Goal: Information Seeking & Learning: Learn about a topic

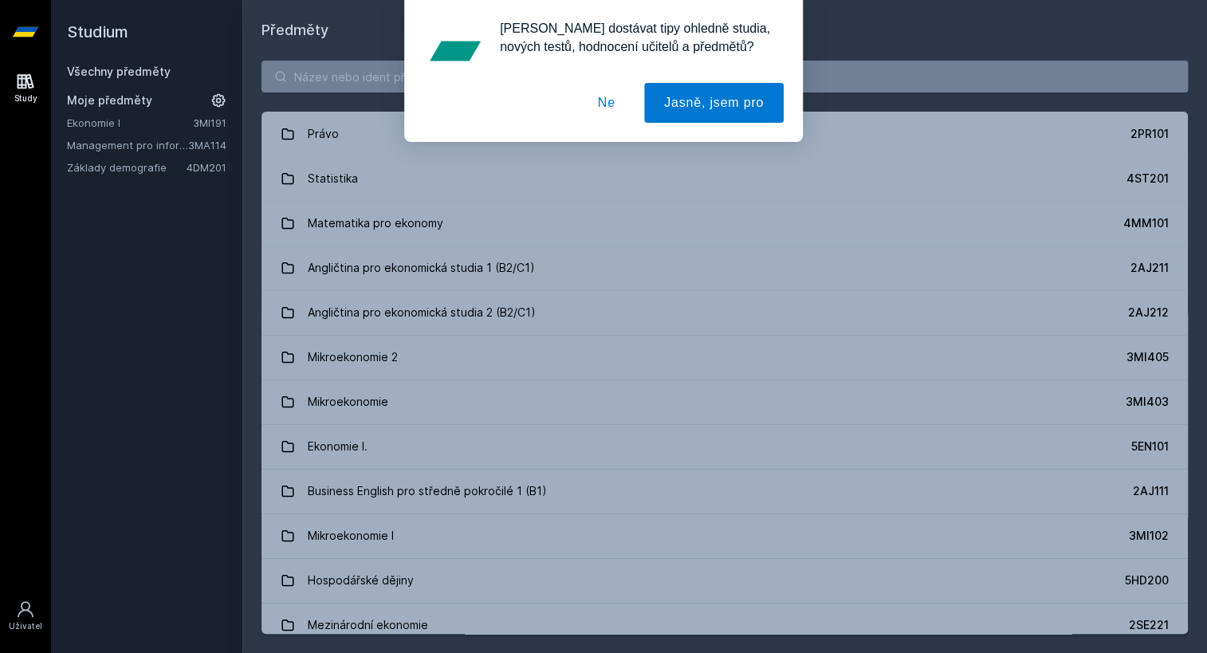
click at [623, 104] on button "Ne" at bounding box center [606, 103] width 57 height 40
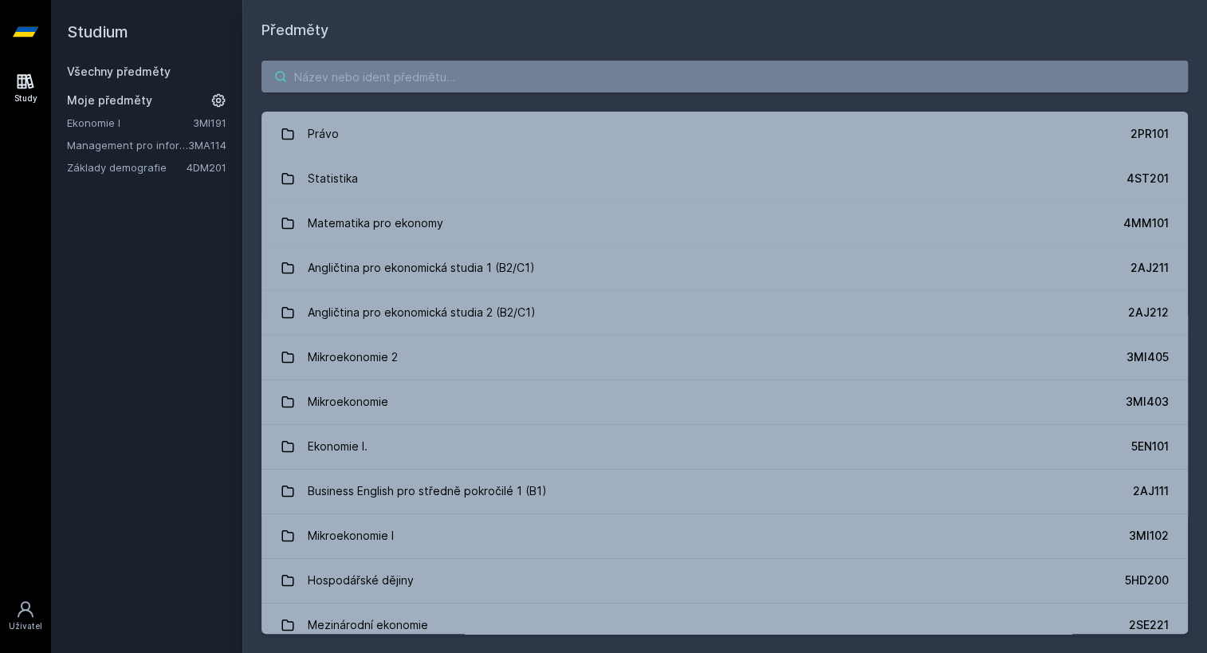
click at [510, 81] on input "search" at bounding box center [724, 77] width 926 height 32
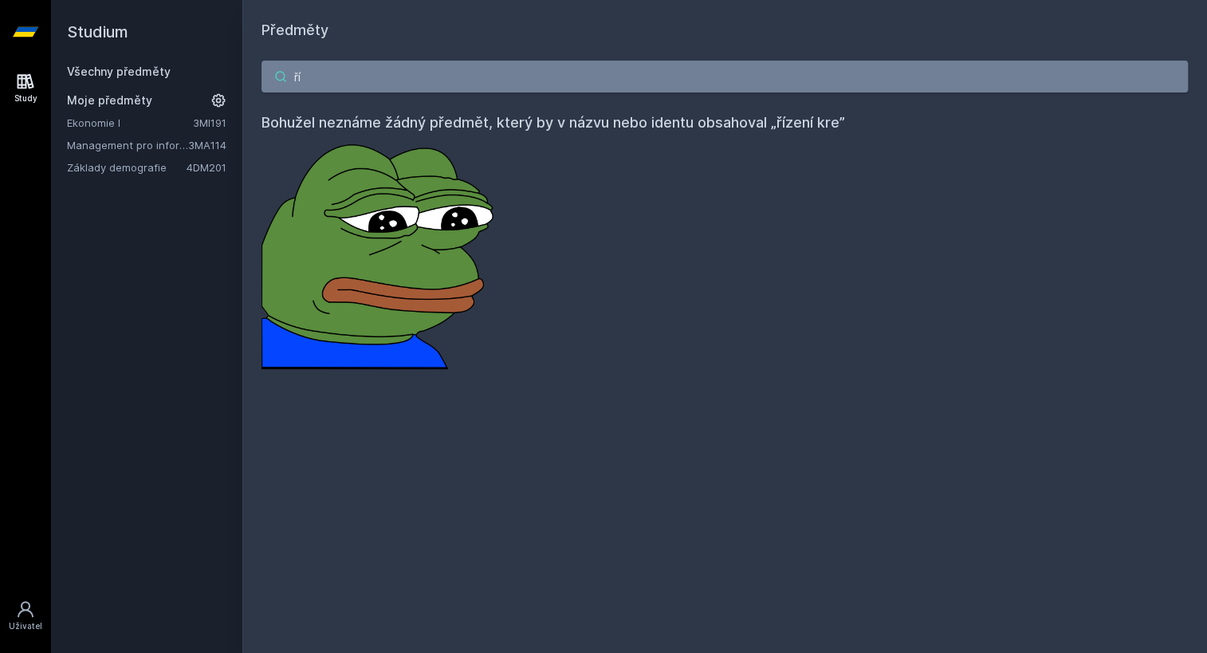
type input "ř"
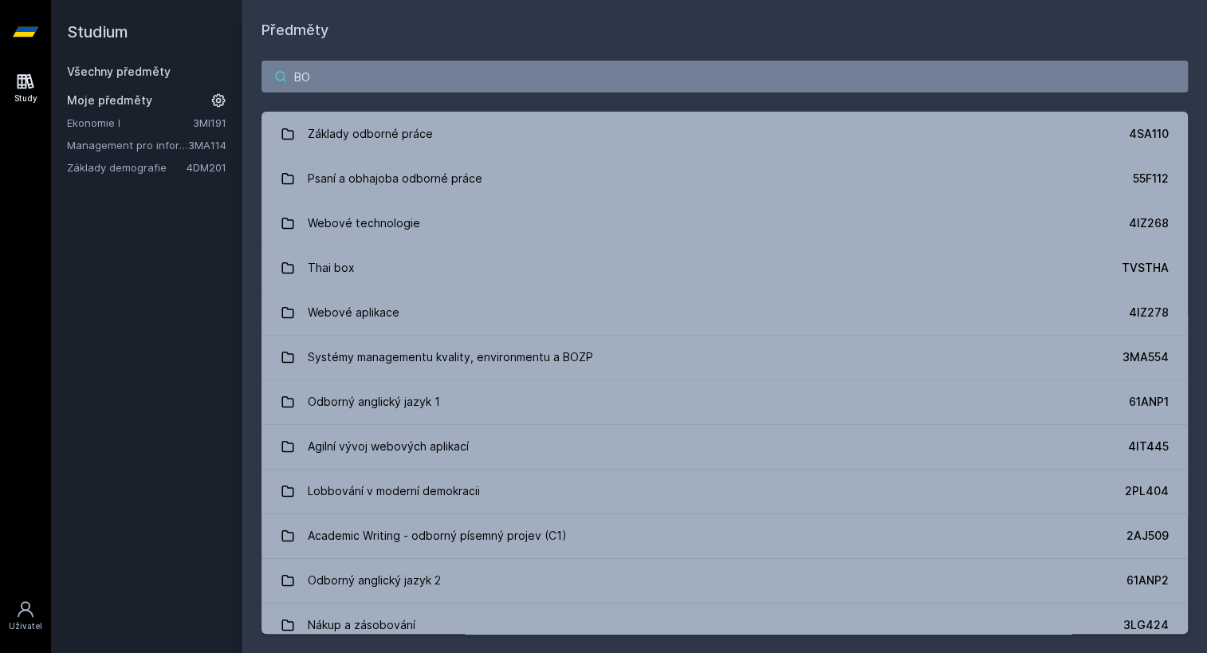
type input "B"
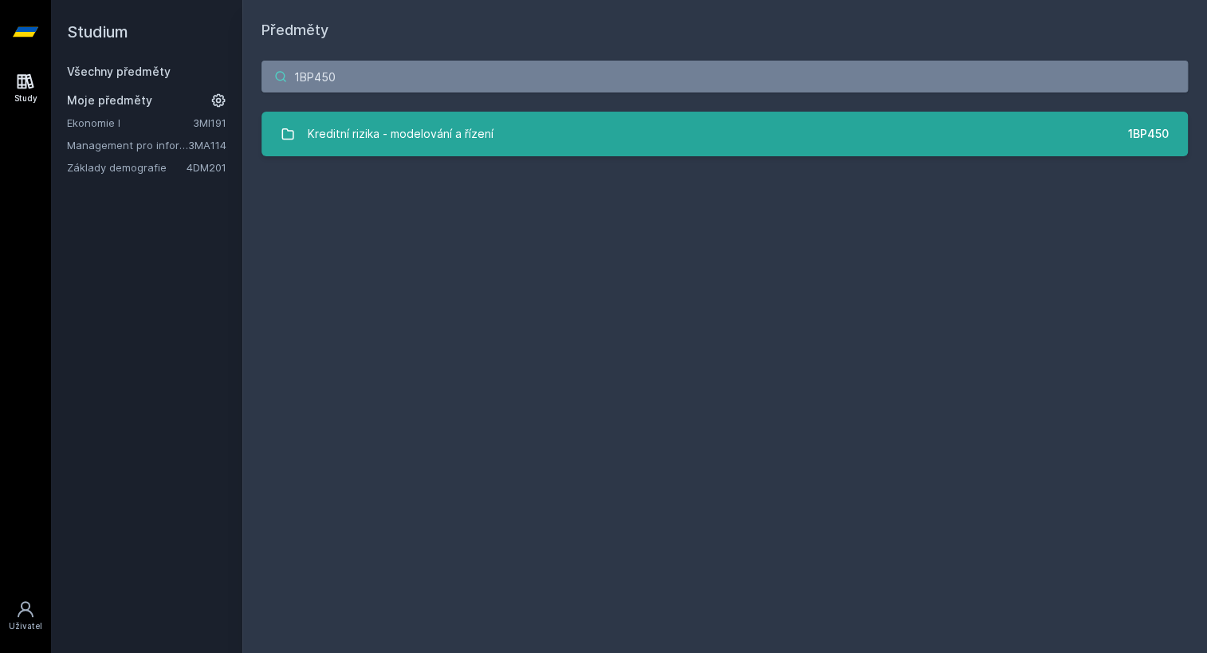
type input "1BP450"
click at [525, 142] on link "Kreditní rizika - modelování a řízení 1BP450" at bounding box center [724, 134] width 926 height 45
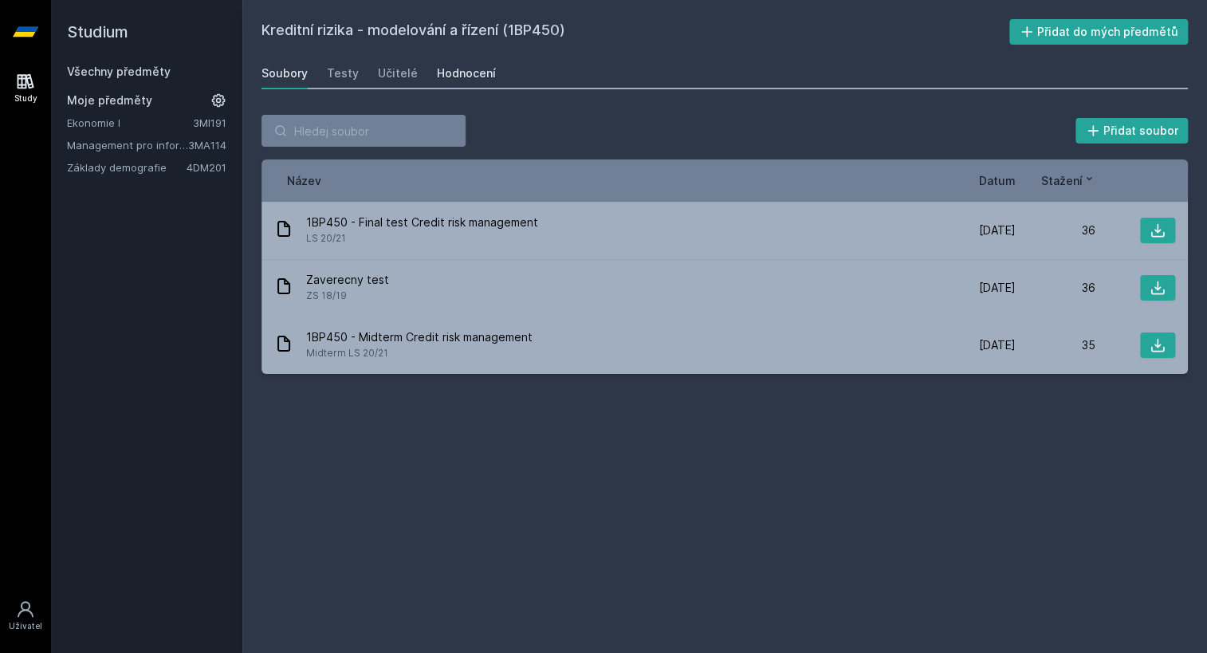
click at [466, 73] on div "Hodnocení" at bounding box center [466, 73] width 59 height 16
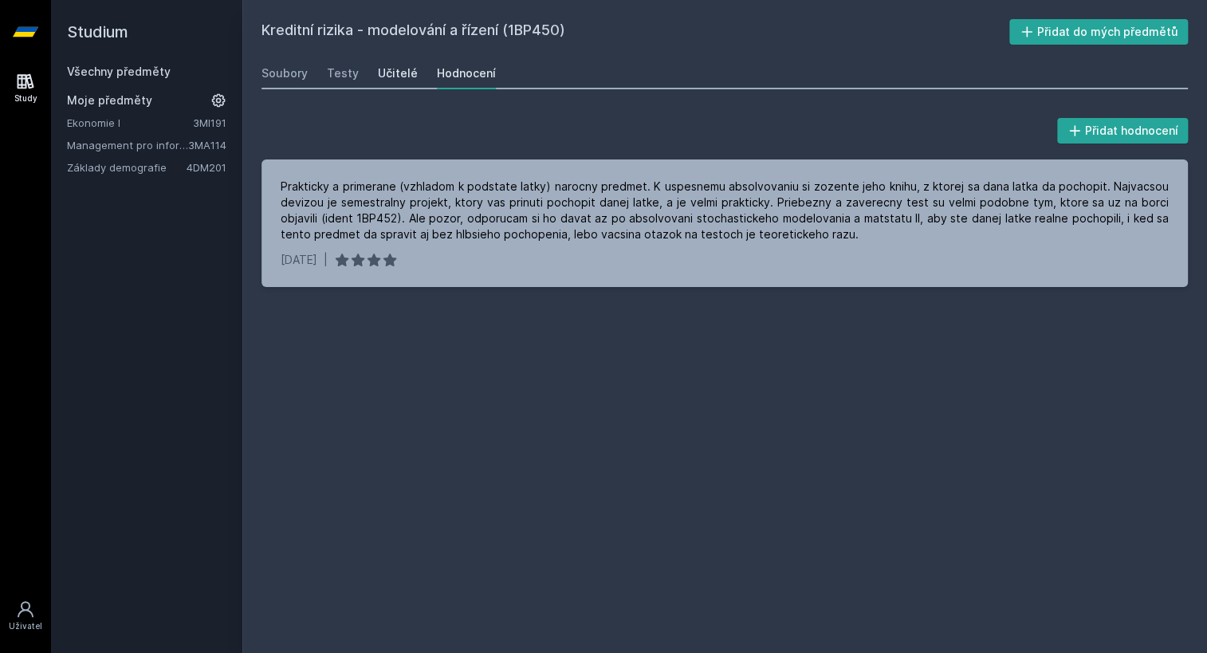
click at [391, 77] on div "Učitelé" at bounding box center [398, 73] width 40 height 16
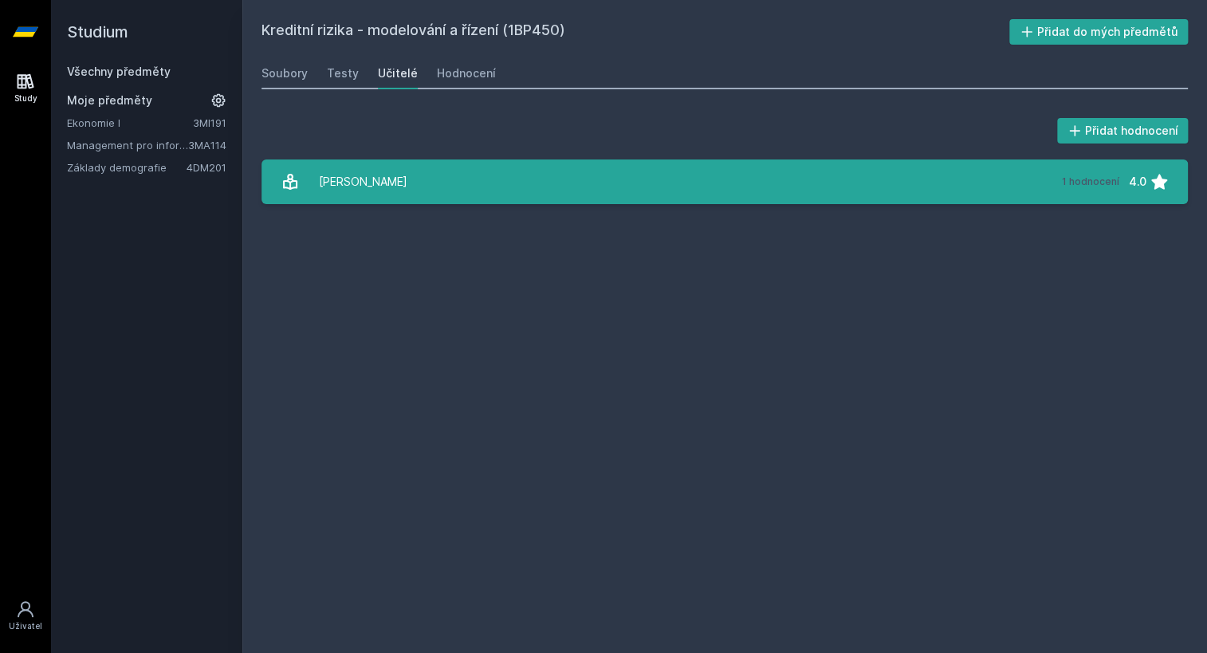
click at [479, 203] on link "[PERSON_NAME] 1 hodnocení 4.0" at bounding box center [724, 181] width 926 height 45
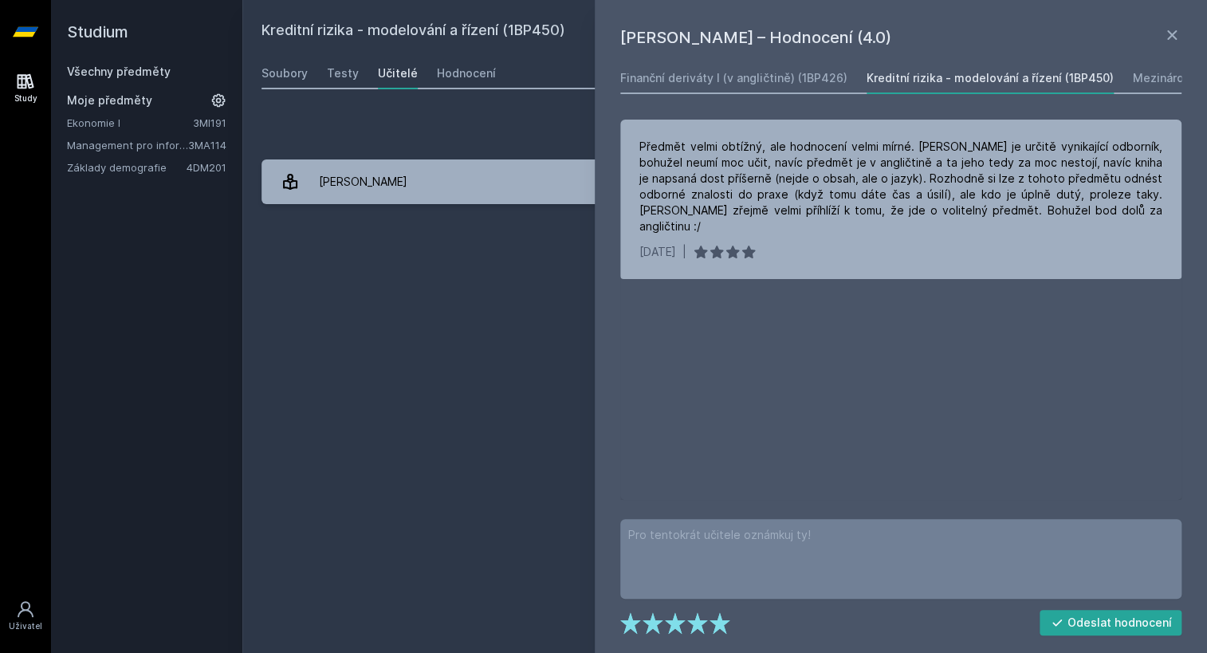
click at [362, 266] on div "Kreditní rizika - modelování a řízení (1BP450) Přidat do mých předmětů [GEOGRAP…" at bounding box center [724, 326] width 926 height 615
click at [1172, 32] on icon at bounding box center [1171, 35] width 19 height 19
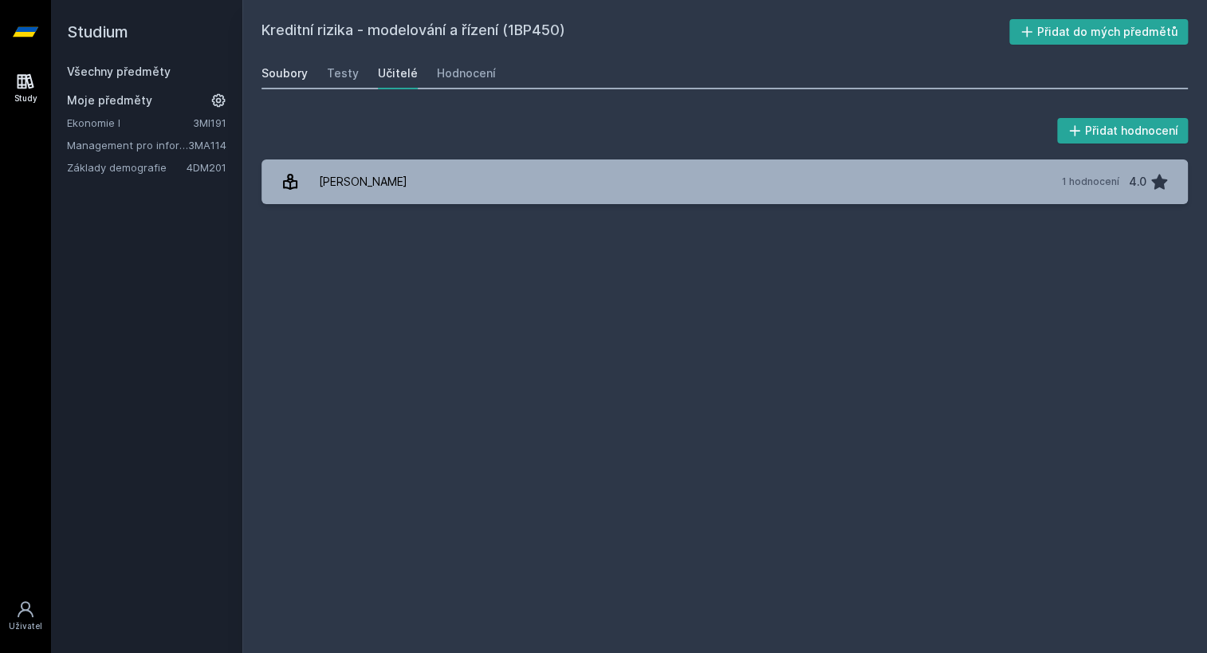
click at [279, 68] on div "Soubory" at bounding box center [284, 73] width 46 height 16
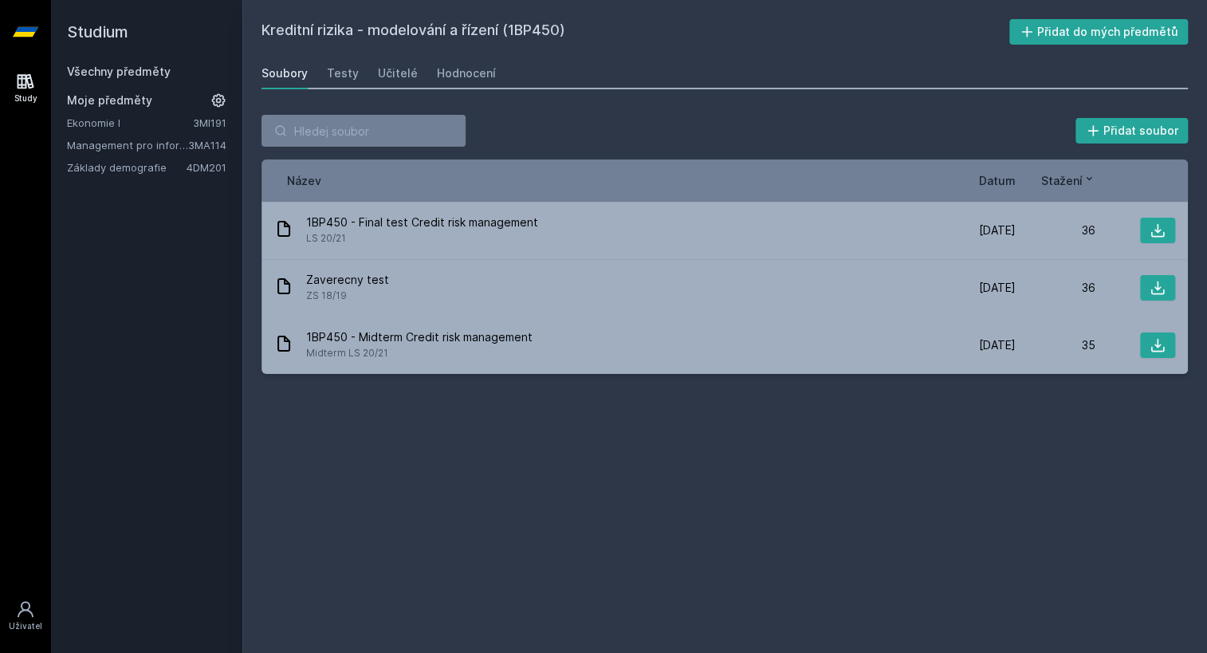
click at [132, 63] on h2 "Studium" at bounding box center [146, 32] width 159 height 64
click at [143, 67] on link "Všechny předměty" at bounding box center [119, 72] width 104 height 14
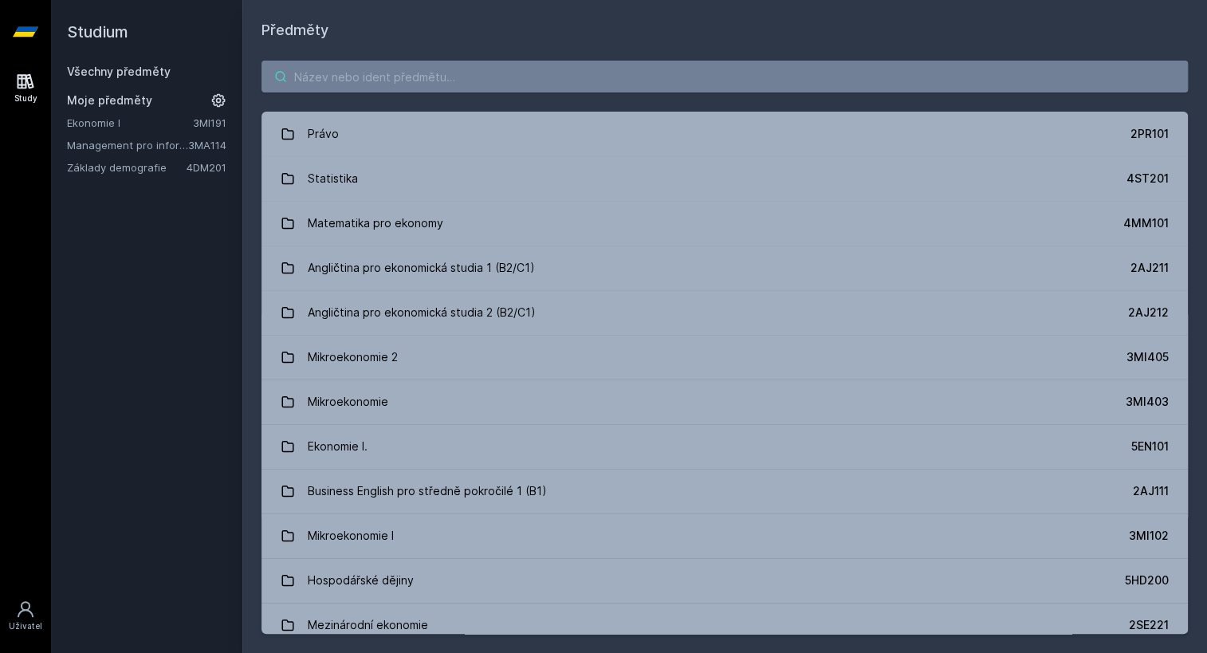
click at [290, 66] on input "search" at bounding box center [724, 77] width 926 height 32
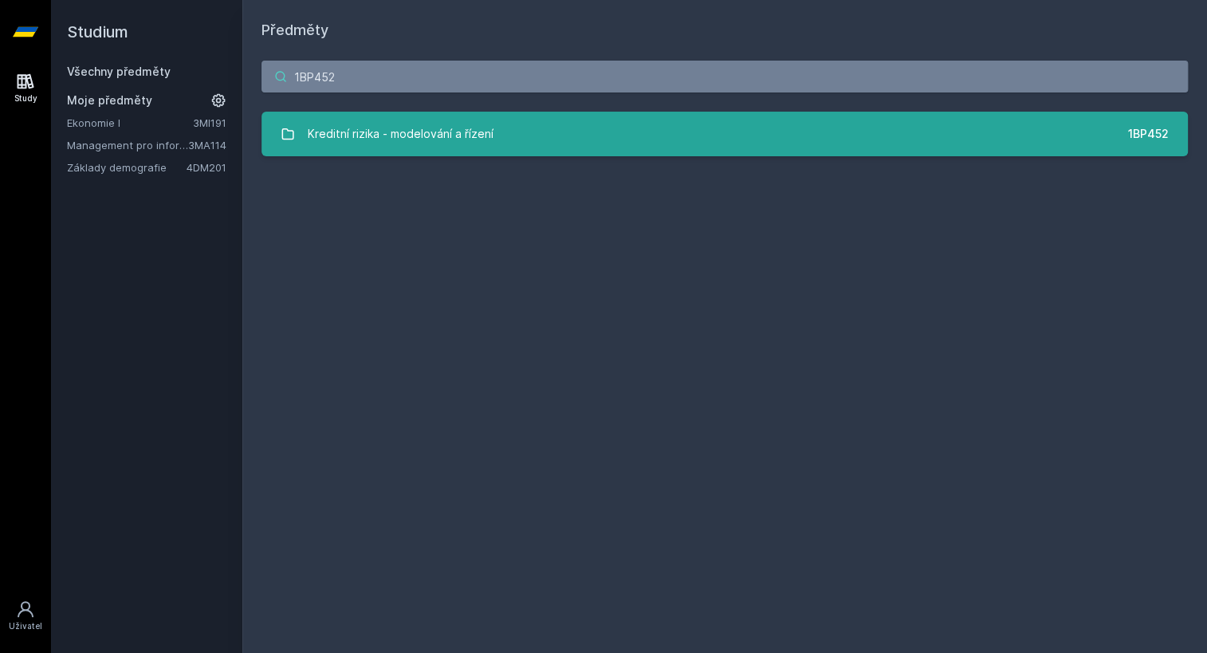
type input "1BP452"
click at [570, 136] on link "Kreditní rizika - modelování a řízení 1BP452" at bounding box center [724, 134] width 926 height 45
